Goal: Task Accomplishment & Management: Use online tool/utility

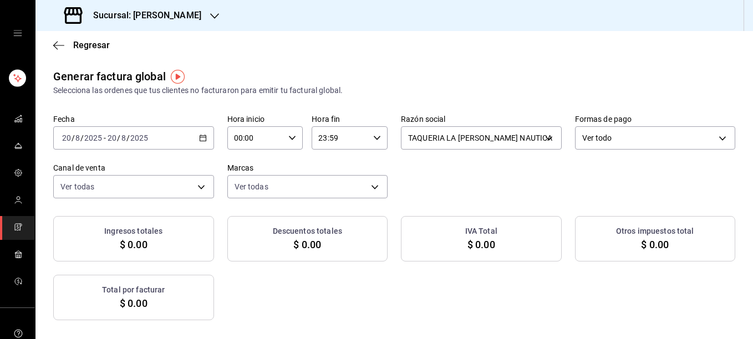
click at [199, 135] on icon "button" at bounding box center [203, 138] width 8 height 8
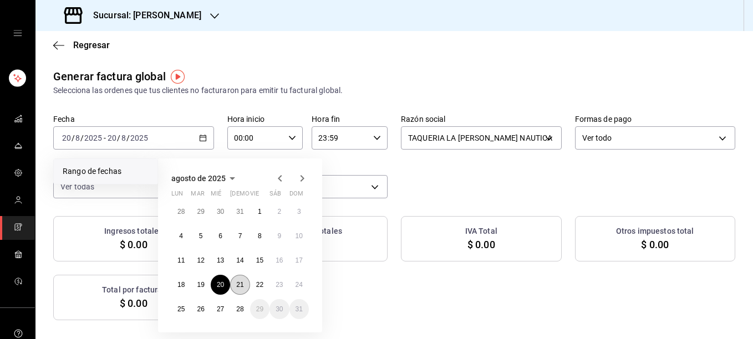
click at [239, 287] on abbr "21" at bounding box center [239, 285] width 7 height 8
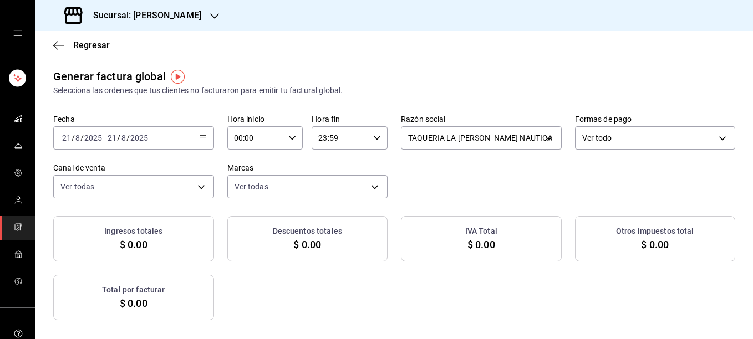
checkbox input "true"
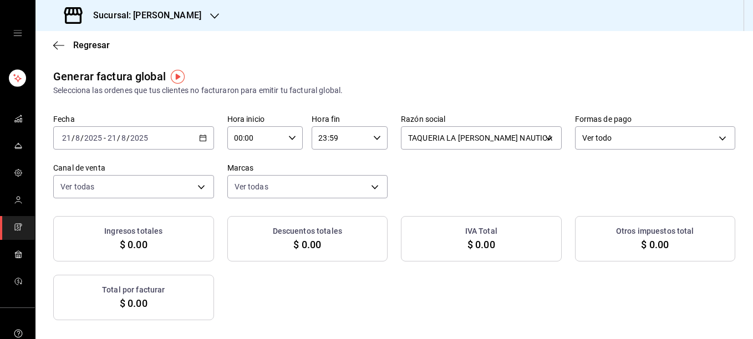
checkbox input "true"
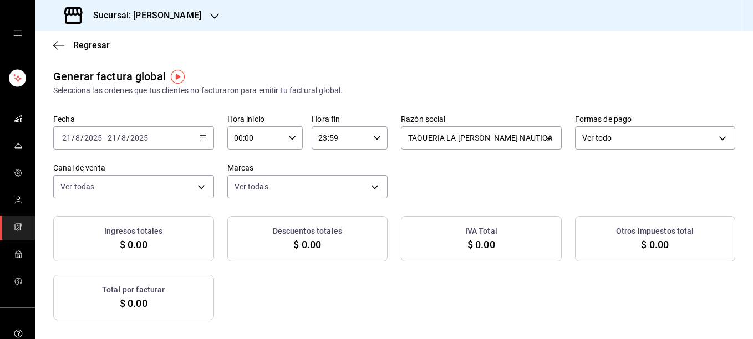
checkbox input "true"
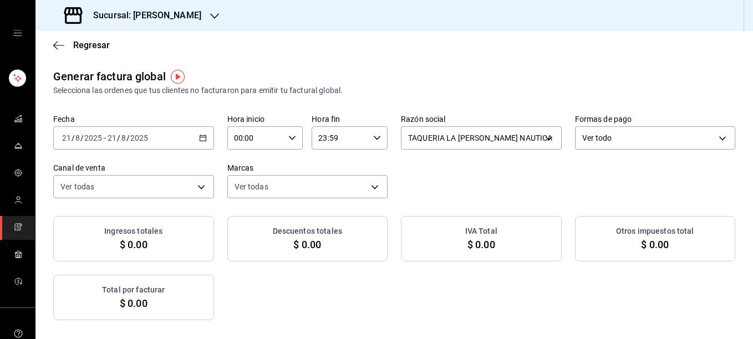
checkbox input "true"
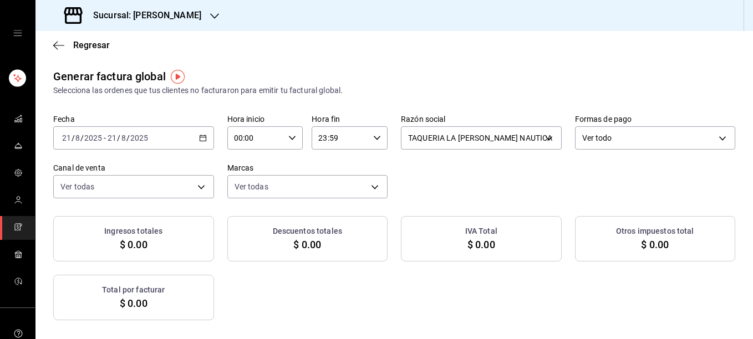
checkbox input "true"
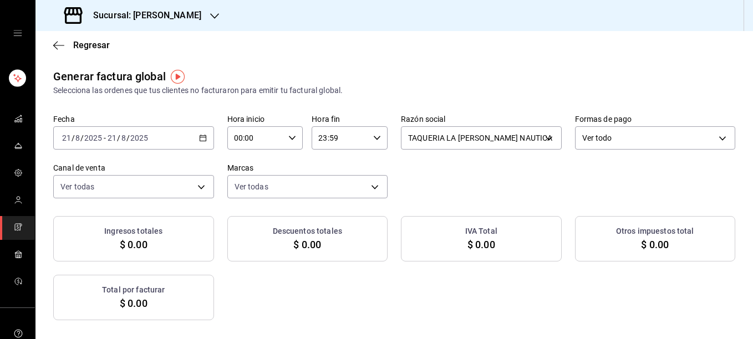
checkbox input "true"
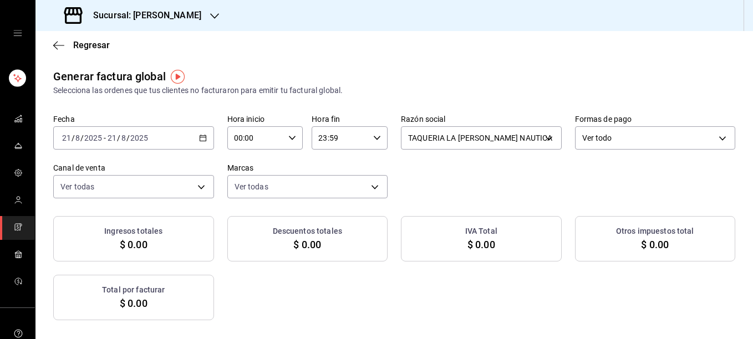
checkbox input "true"
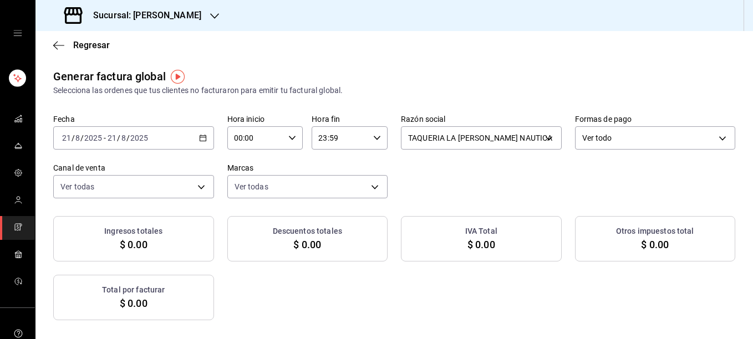
checkbox input "true"
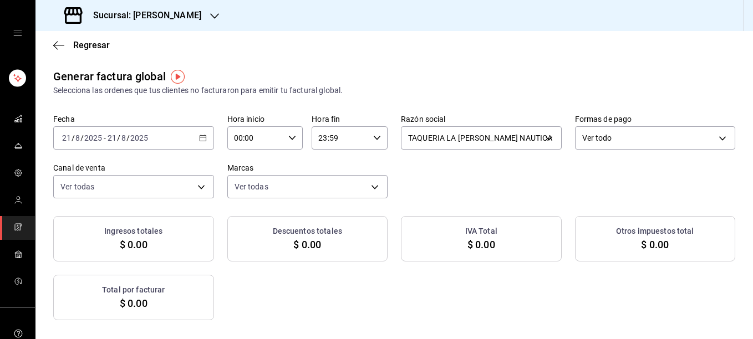
checkbox input "true"
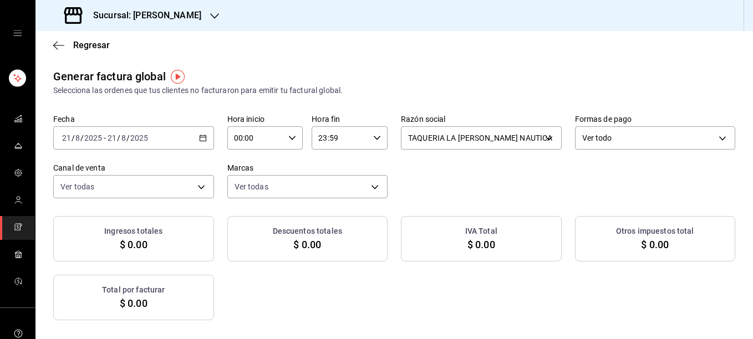
checkbox input "true"
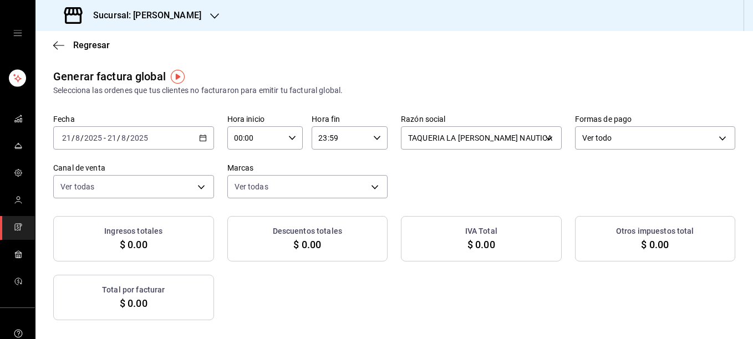
checkbox input "true"
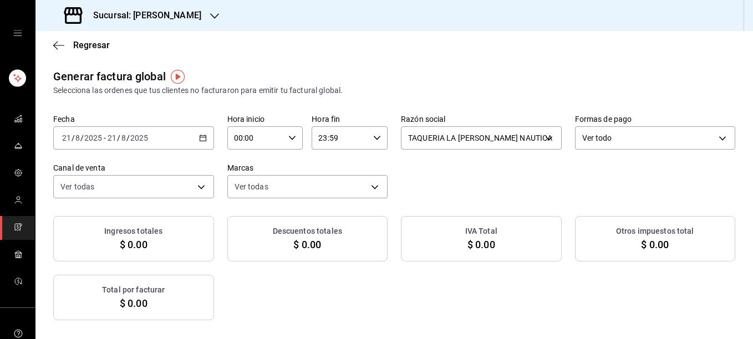
checkbox input "true"
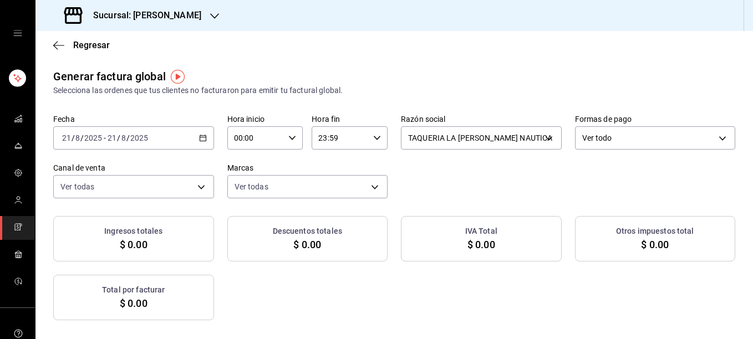
checkbox input "true"
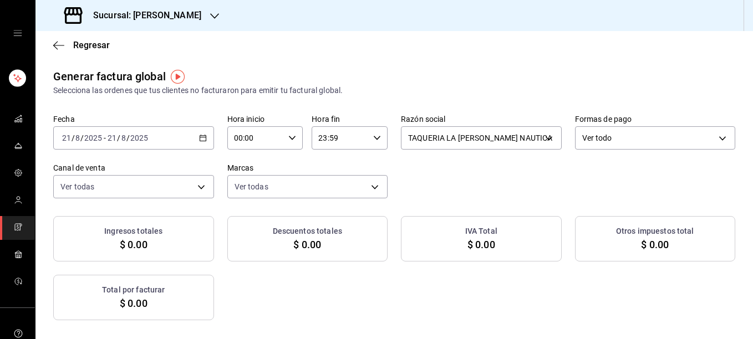
checkbox input "true"
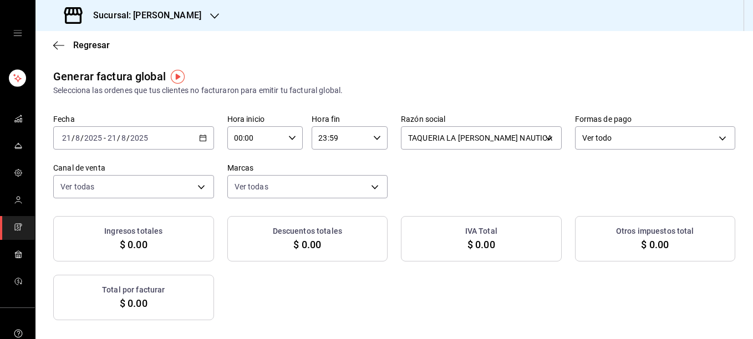
checkbox input "true"
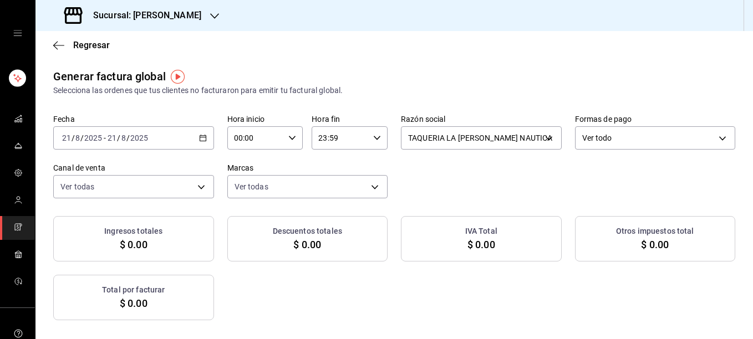
checkbox input "true"
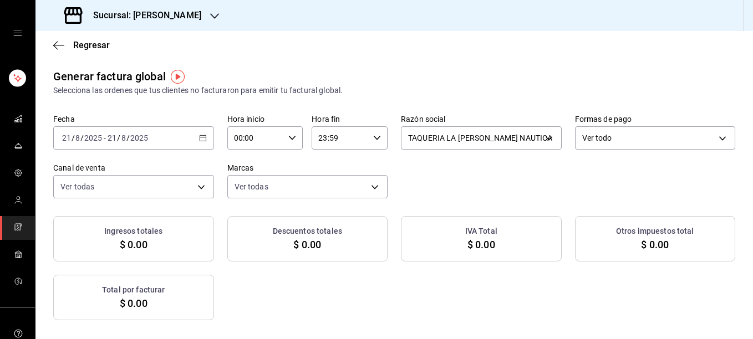
checkbox input "true"
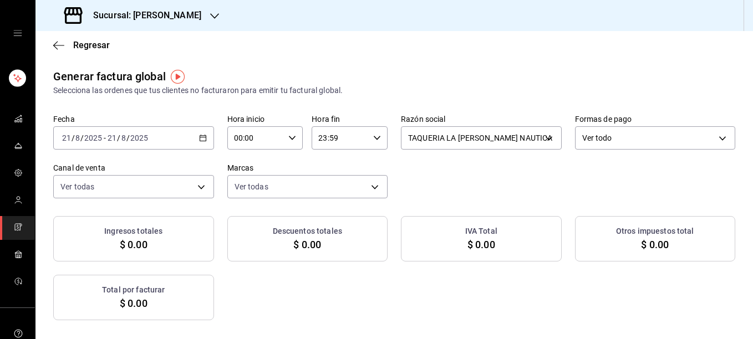
checkbox input "true"
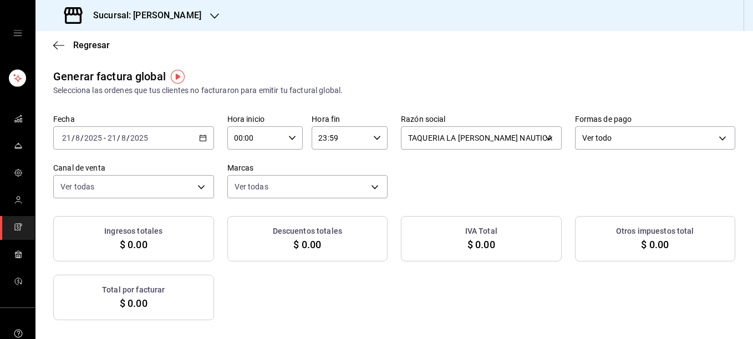
checkbox input "true"
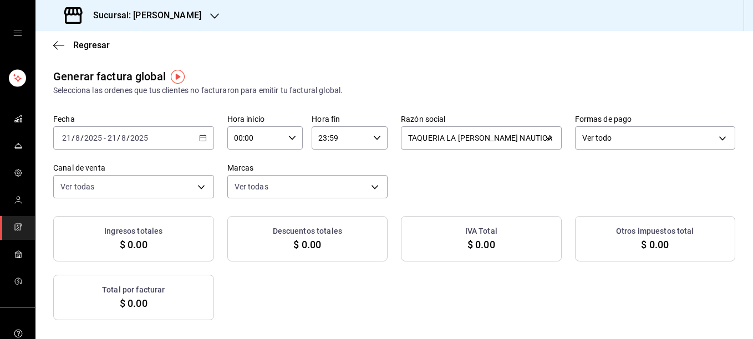
checkbox input "true"
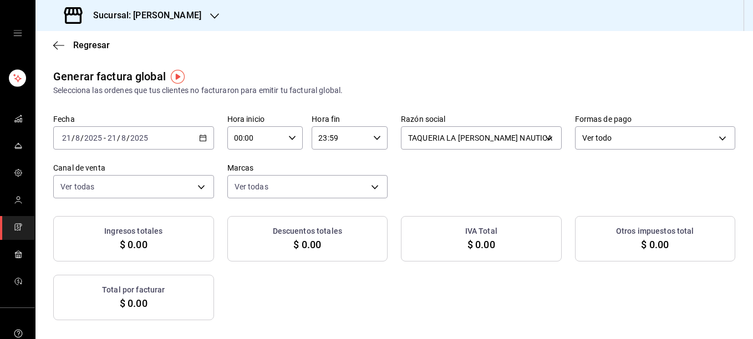
checkbox input "true"
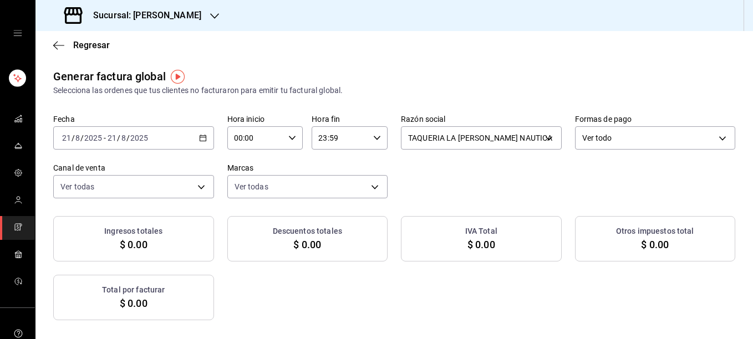
checkbox input "true"
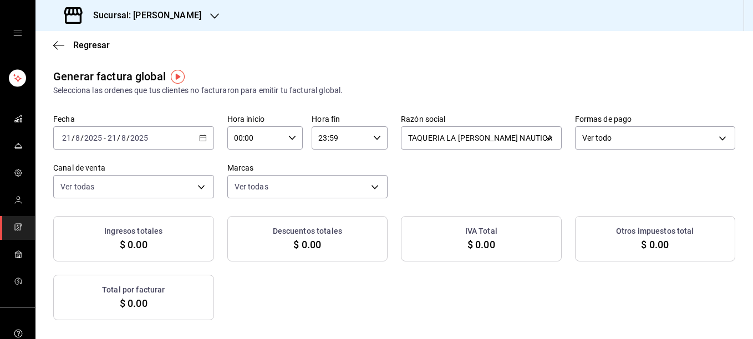
checkbox input "true"
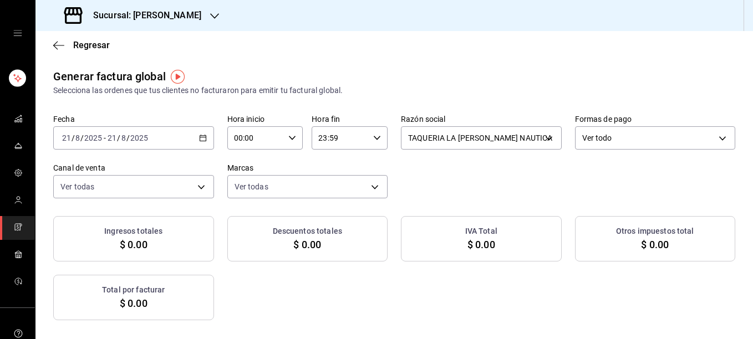
checkbox input "true"
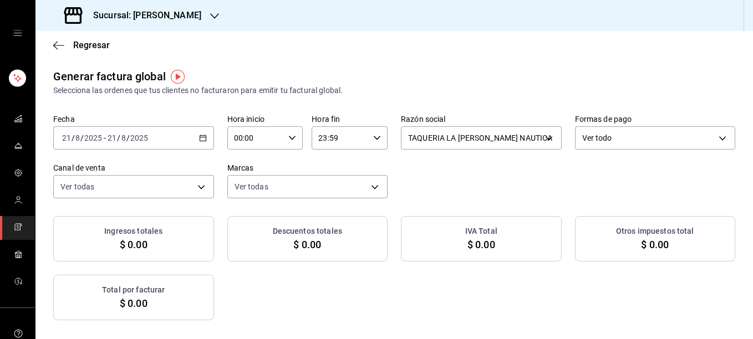
checkbox input "true"
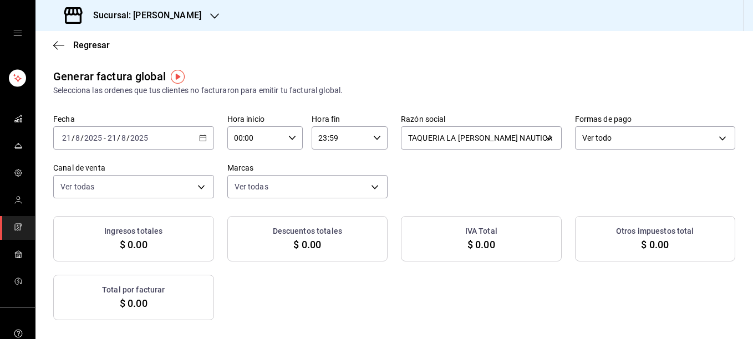
checkbox input "true"
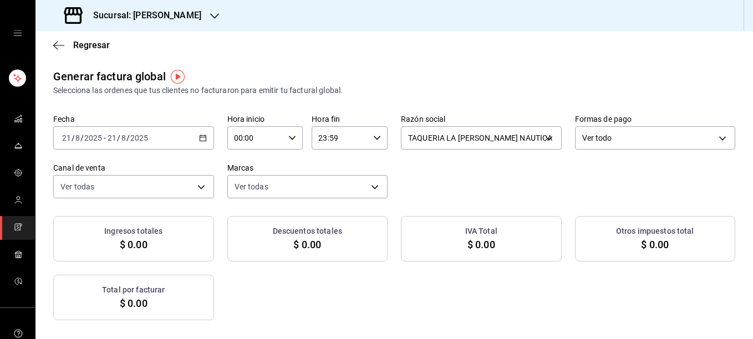
checkbox input "true"
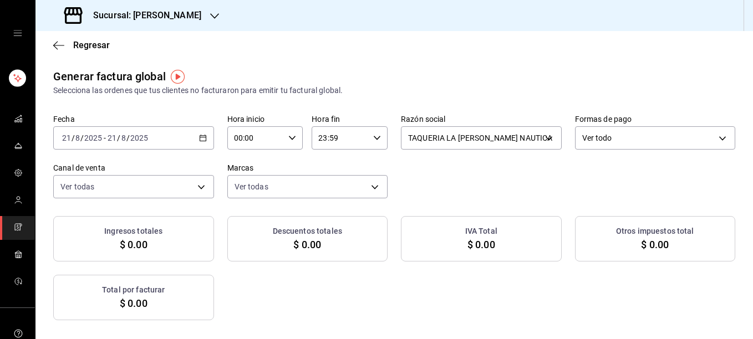
checkbox input "true"
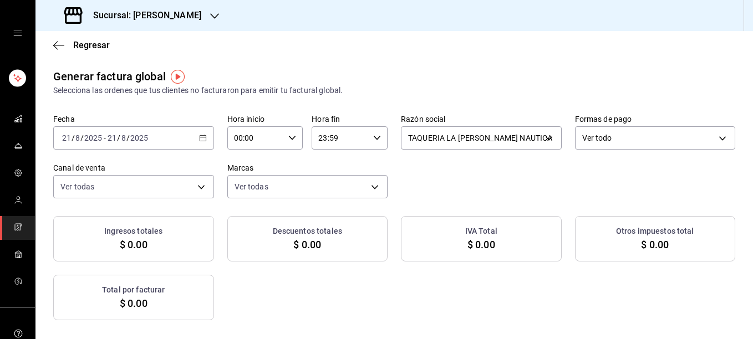
checkbox input "true"
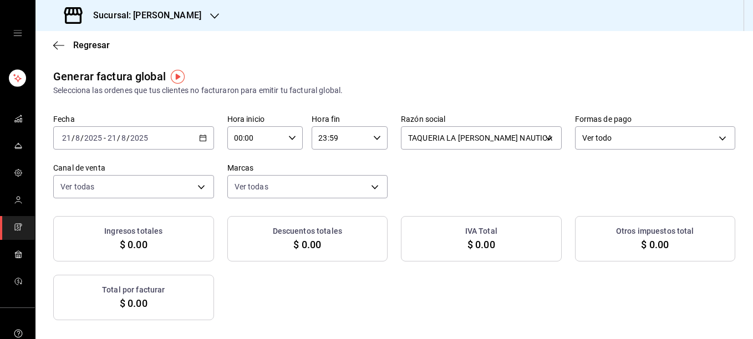
checkbox input "true"
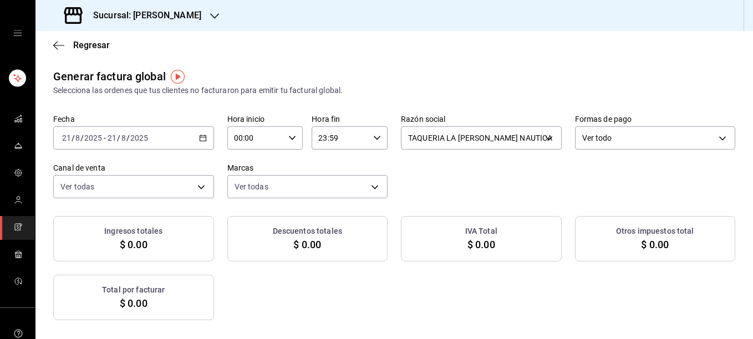
checkbox input "true"
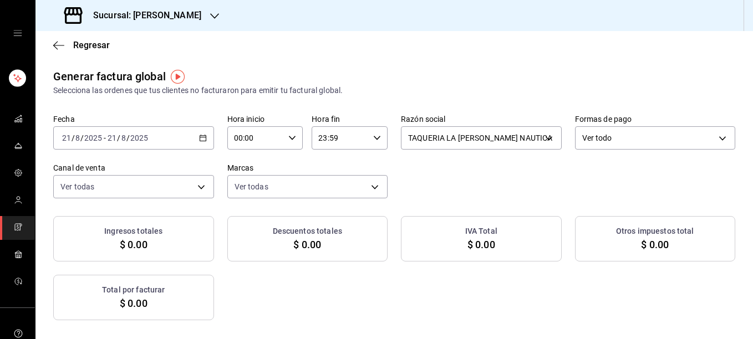
checkbox input "true"
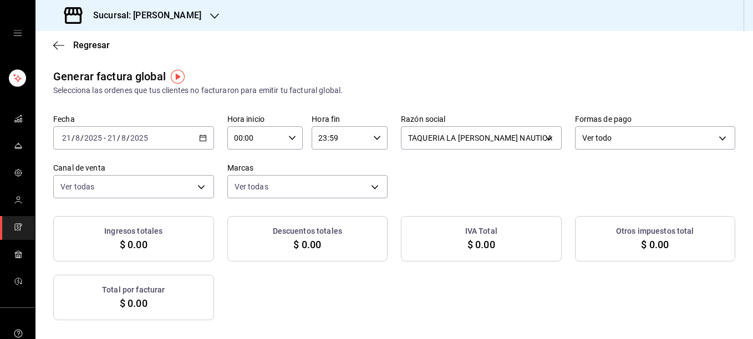
checkbox input "true"
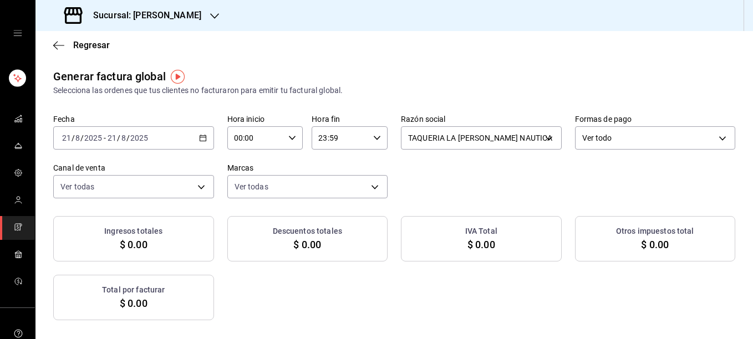
checkbox input "true"
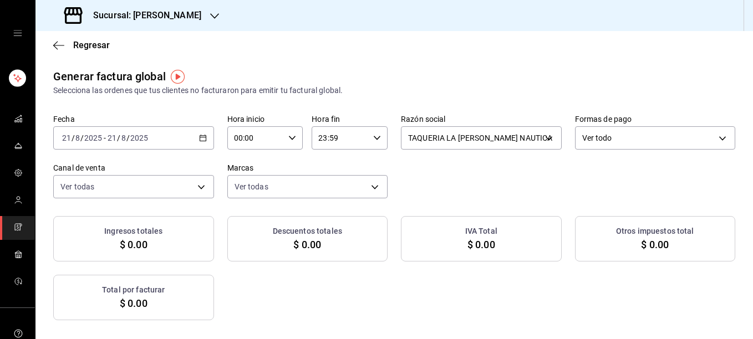
checkbox input "true"
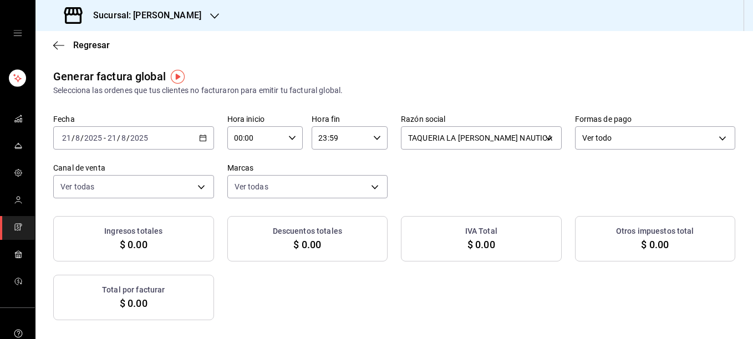
checkbox input "true"
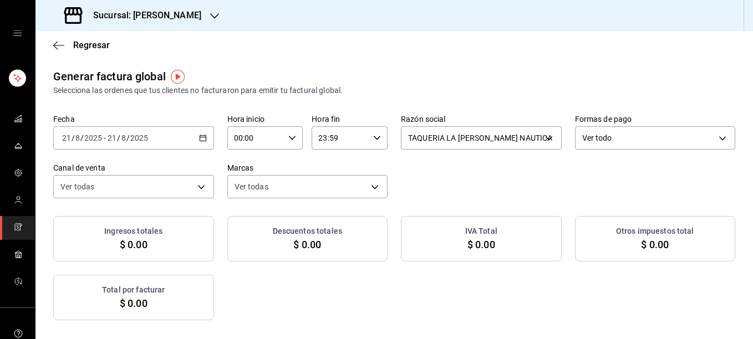
checkbox input "true"
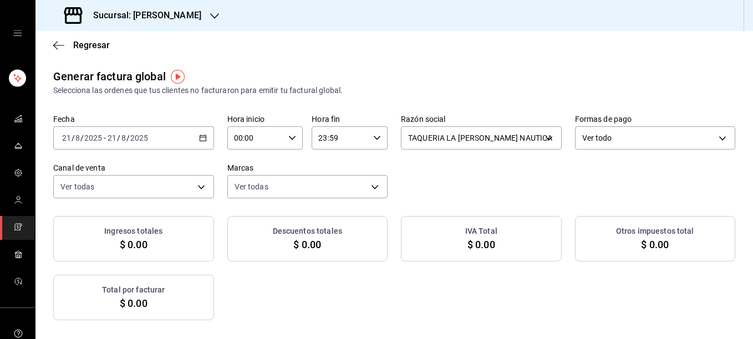
checkbox input "true"
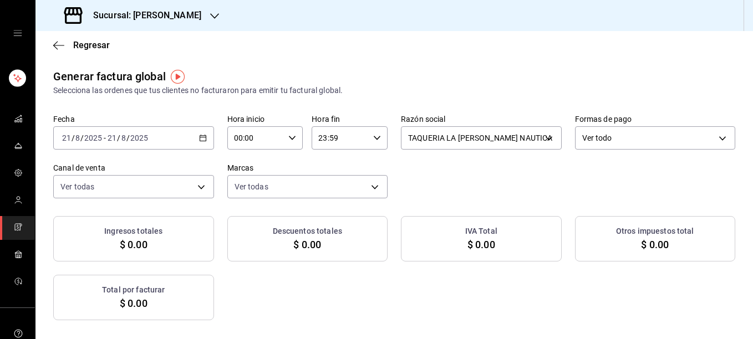
checkbox input "true"
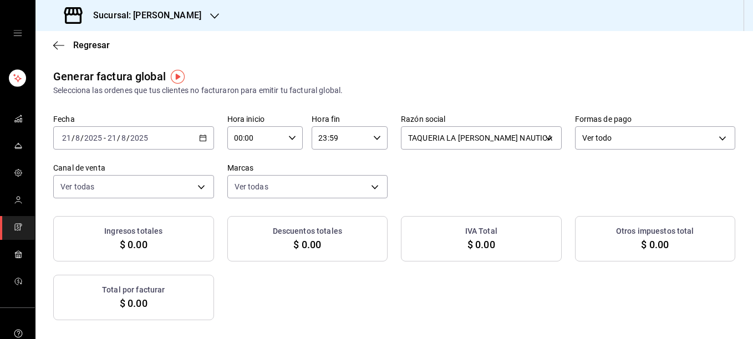
checkbox input "true"
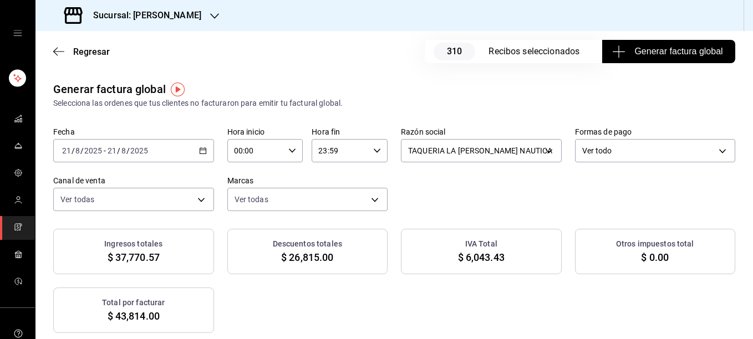
click at [651, 47] on span "Generar factura global" at bounding box center [668, 51] width 108 height 13
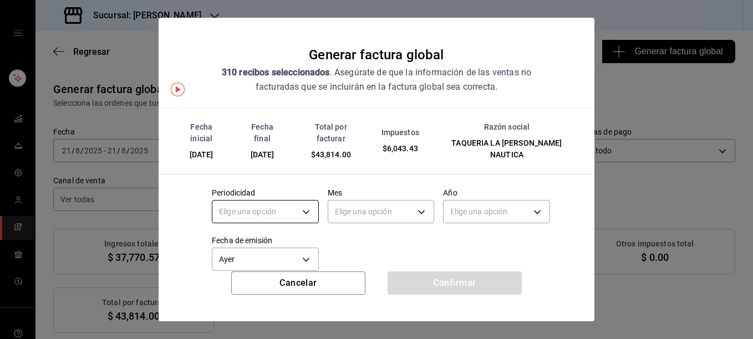
click at [293, 205] on body "Sucursal: [PERSON_NAME] Regresar 310 Recibos seleccionados Generar factura glob…" at bounding box center [376, 169] width 753 height 339
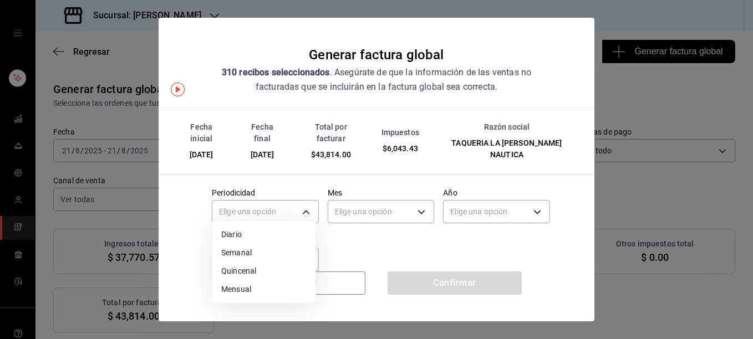
click at [236, 233] on li "Diario" at bounding box center [263, 235] width 103 height 18
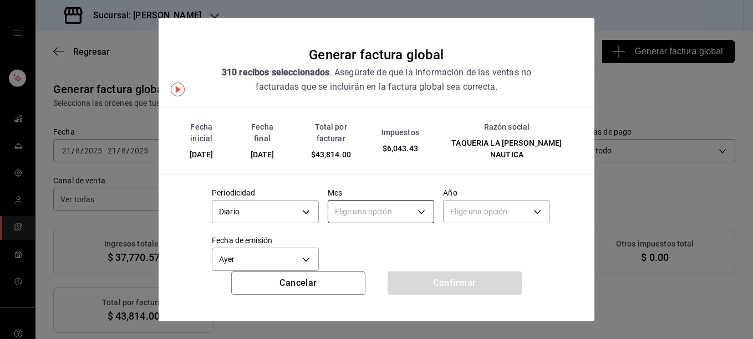
click at [389, 193] on body "Sucursal: [PERSON_NAME] Regresar 310 Recibos seleccionados Generar factura glob…" at bounding box center [376, 169] width 753 height 339
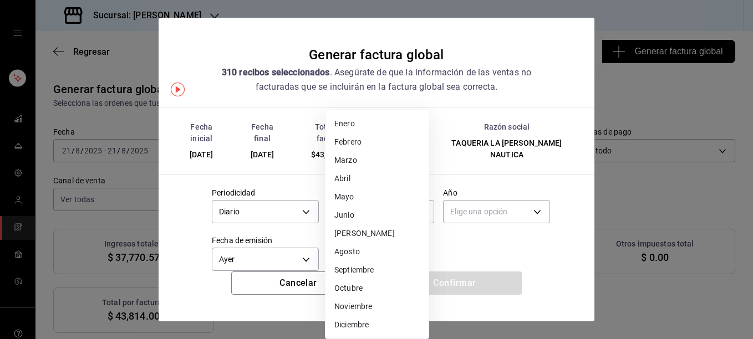
click at [348, 257] on li "Agosto" at bounding box center [376, 252] width 103 height 18
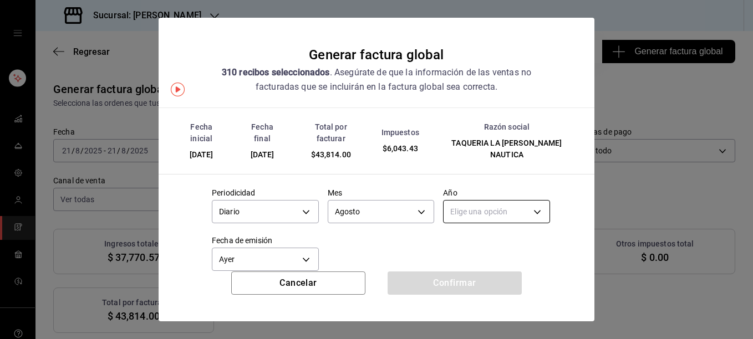
click at [486, 198] on body "Sucursal: [PERSON_NAME] Regresar 310 Recibos seleccionados Generar factura glob…" at bounding box center [376, 169] width 753 height 339
click at [456, 234] on li "2025" at bounding box center [489, 235] width 103 height 18
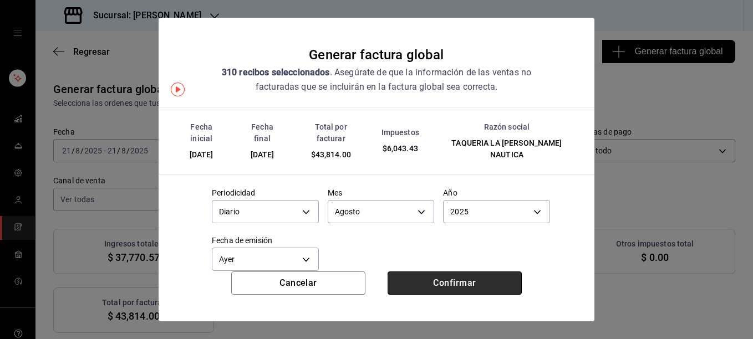
click at [453, 285] on button "Confirmar" at bounding box center [454, 283] width 134 height 23
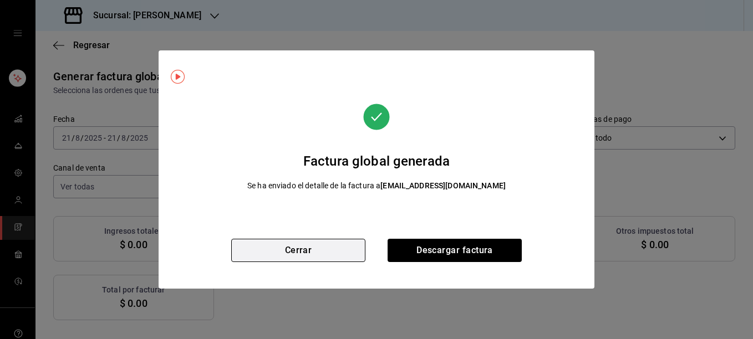
click at [300, 258] on button "Cerrar" at bounding box center [298, 250] width 134 height 23
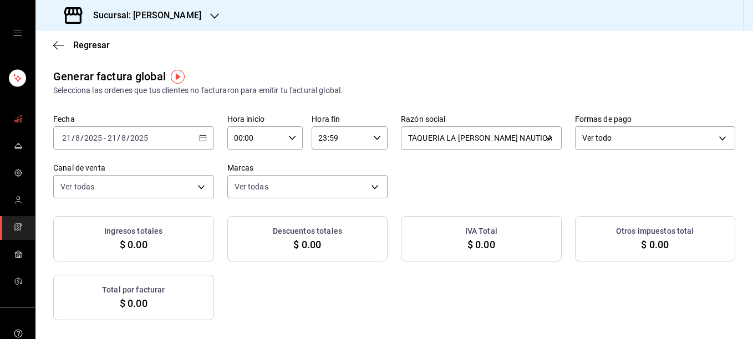
click at [20, 119] on rect "mailbox folders" at bounding box center [21, 121] width 2 height 4
